Goal: Information Seeking & Learning: Learn about a topic

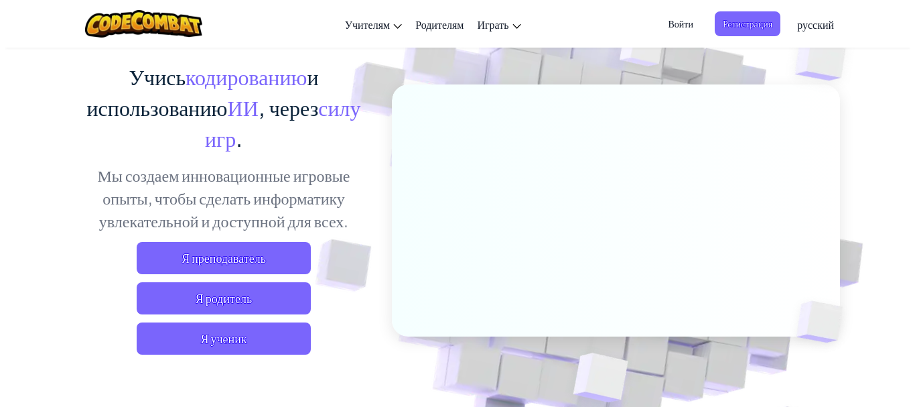
scroll to position [134, 0]
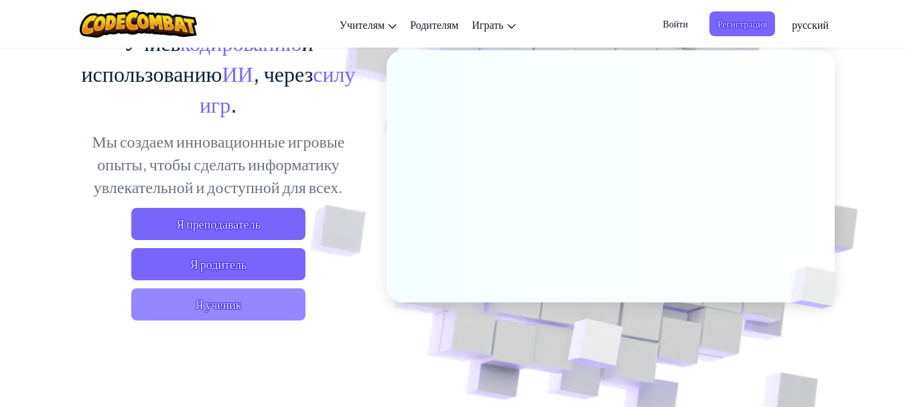
click at [244, 306] on span "Я ученик" at bounding box center [218, 304] width 174 height 32
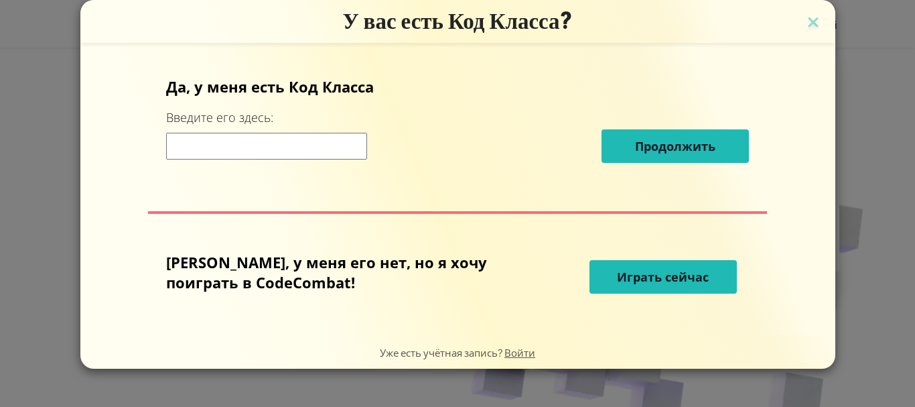
click at [638, 280] on span "Играть сейчас" at bounding box center [663, 277] width 92 height 16
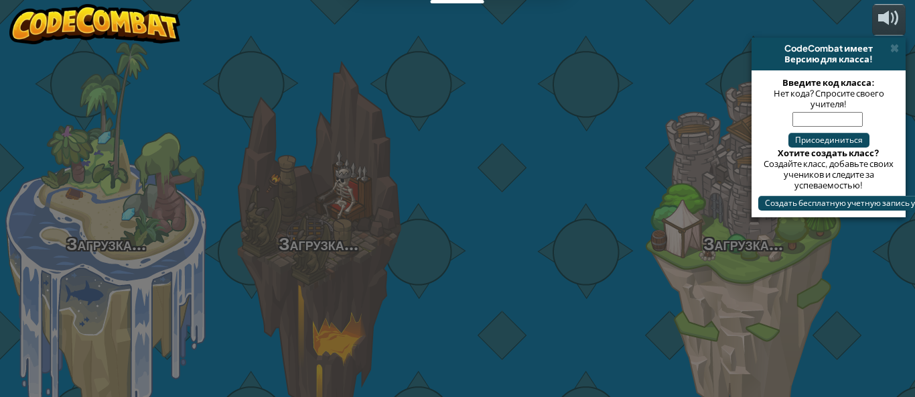
select select "ru"
